Goal: Task Accomplishment & Management: Complete application form

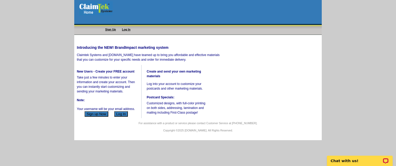
click at [96, 116] on button "Sign up Now" at bounding box center [97, 113] width 24 height 5
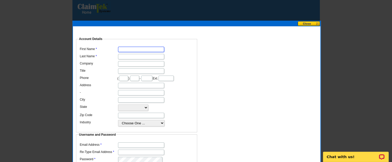
click at [123, 47] on input "First Name" at bounding box center [141, 49] width 46 height 5
type input "[PERSON_NAME] [PERSON_NAME] [PERSON_NAME]"
type input "[PERSON_NAME]"
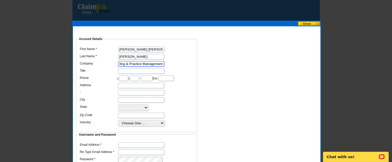
scroll to position [0, 29]
type input "InSync Medical Billing & Practice Management"
click at [120, 68] on input "Title" at bounding box center [141, 70] width 46 height 5
type input "Owner"
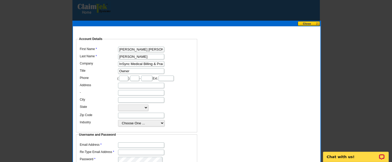
click at [124, 77] on input "text" at bounding box center [123, 78] width 9 height 5
type input "908"
click at [139, 76] on input "text" at bounding box center [134, 78] width 9 height 5
type input "590"
click at [152, 76] on input "text" at bounding box center [146, 78] width 11 height 5
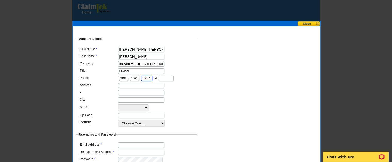
type input "6917"
click at [122, 88] on input "Address" at bounding box center [141, 85] width 46 height 5
type input "[STREET_ADDRESS]"
click at [125, 103] on input "City" at bounding box center [141, 99] width 46 height 5
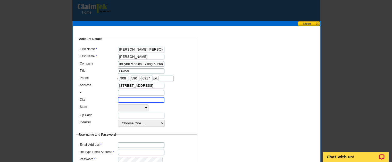
scroll to position [0, 0]
type input "Sunrise"
click at [133, 111] on select "[US_STATE] [US_STATE] [US_STATE] [US_STATE] [US_STATE] [US_STATE] [US_STATE] [U…" at bounding box center [133, 107] width 30 height 6
select select "FL"
click at [118, 110] on select "[US_STATE] [US_STATE] [US_STATE] [US_STATE] [US_STATE] [US_STATE] [US_STATE] [U…" at bounding box center [133, 107] width 30 height 6
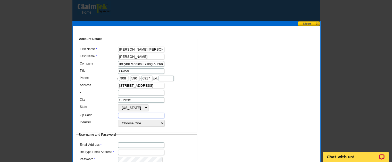
click at [124, 118] on input "Zip Code" at bounding box center [141, 115] width 46 height 5
type input "33322"
click at [162, 126] on select "Choose One ... Residential Real Estate Accounting Agriculture Architecture Arts…" at bounding box center [141, 123] width 46 height 6
click at [118, 125] on select "Choose One ... Residential Real Estate Accounting Agriculture Architecture Arts…" at bounding box center [141, 123] width 46 height 6
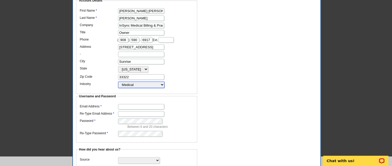
scroll to position [41, 0]
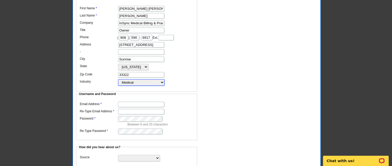
click at [163, 86] on select "Choose One ... Residential Real Estate Accounting Agriculture Architecture Arts…" at bounding box center [141, 82] width 46 height 6
click at [118, 84] on select "Choose One ... Residential Real Estate Accounting Agriculture Architecture Arts…" at bounding box center [141, 82] width 46 height 6
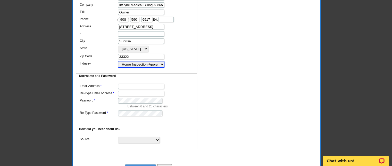
click at [164, 68] on select "Choose One ... Residential Real Estate Accounting Agriculture Architecture Arts…" at bounding box center [141, 64] width 46 height 6
select select "54"
click at [118, 66] on select "Choose One ... Residential Real Estate Accounting Agriculture Architecture Arts…" at bounding box center [141, 64] width 46 height 6
click at [129, 86] on input "Email Address" at bounding box center [141, 85] width 46 height 5
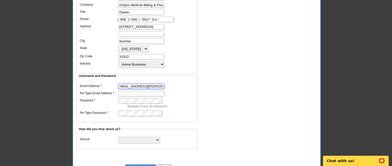
type input "[EMAIL_ADDRESS][PERSON_NAME][DOMAIN_NAME]"
click at [124, 137] on select "Search Engine Television Ad Direct Mail Postcard Email Referred by a friend Oth…" at bounding box center [139, 140] width 42 height 6
select select "other"
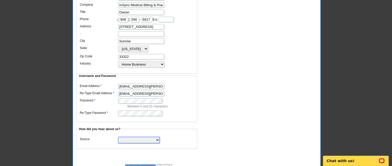
click at [118, 137] on select "Search Engine Television Ad Direct Mail Postcard Email Referred by a friend Oth…" at bounding box center [139, 140] width 42 height 6
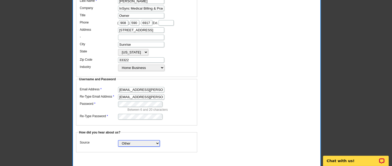
scroll to position [59, 0]
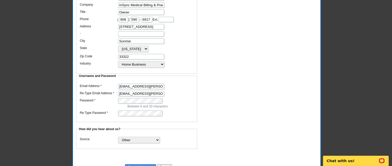
click at [142, 164] on input "Create Account" at bounding box center [140, 166] width 31 height 5
